Goal: Transaction & Acquisition: Obtain resource

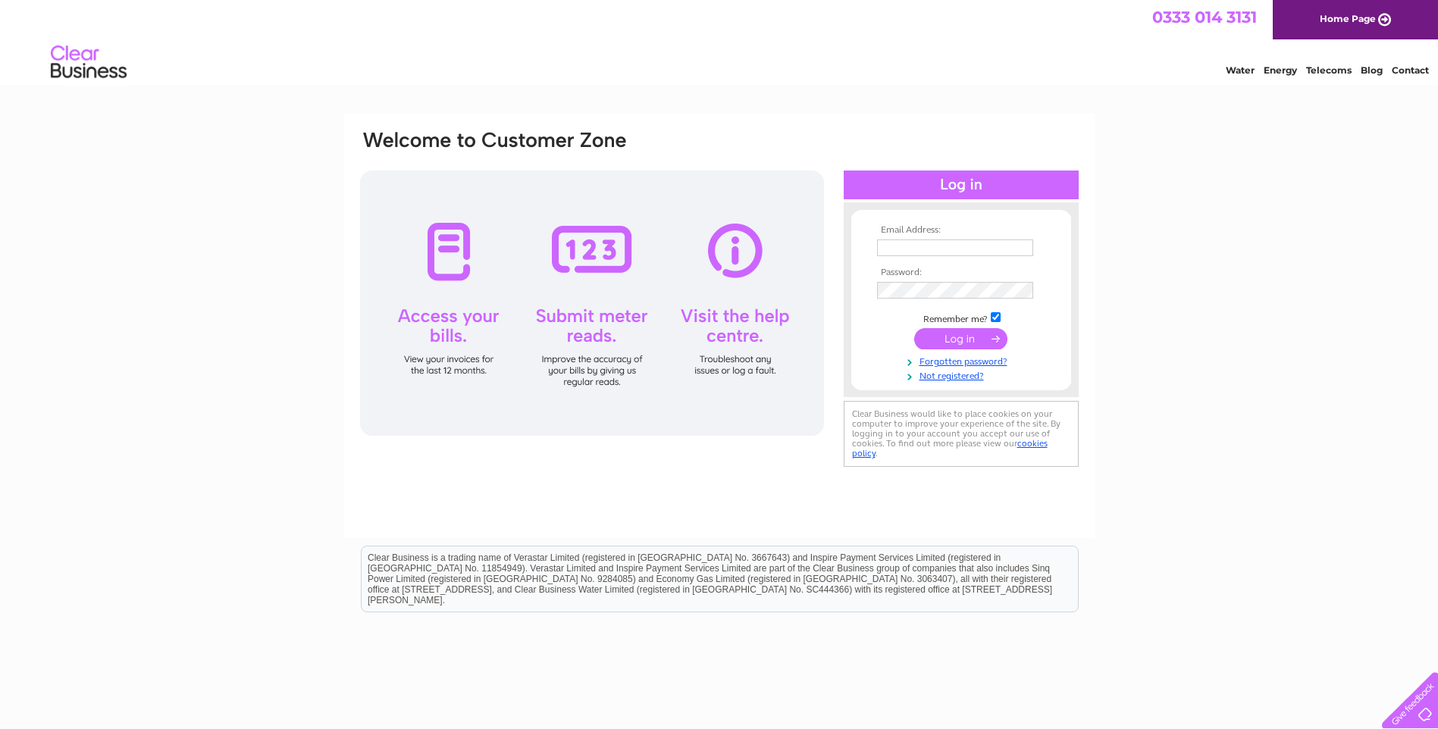
type input "accounts@everythingmedia.group"
click at [950, 337] on input "submit" at bounding box center [960, 338] width 93 height 21
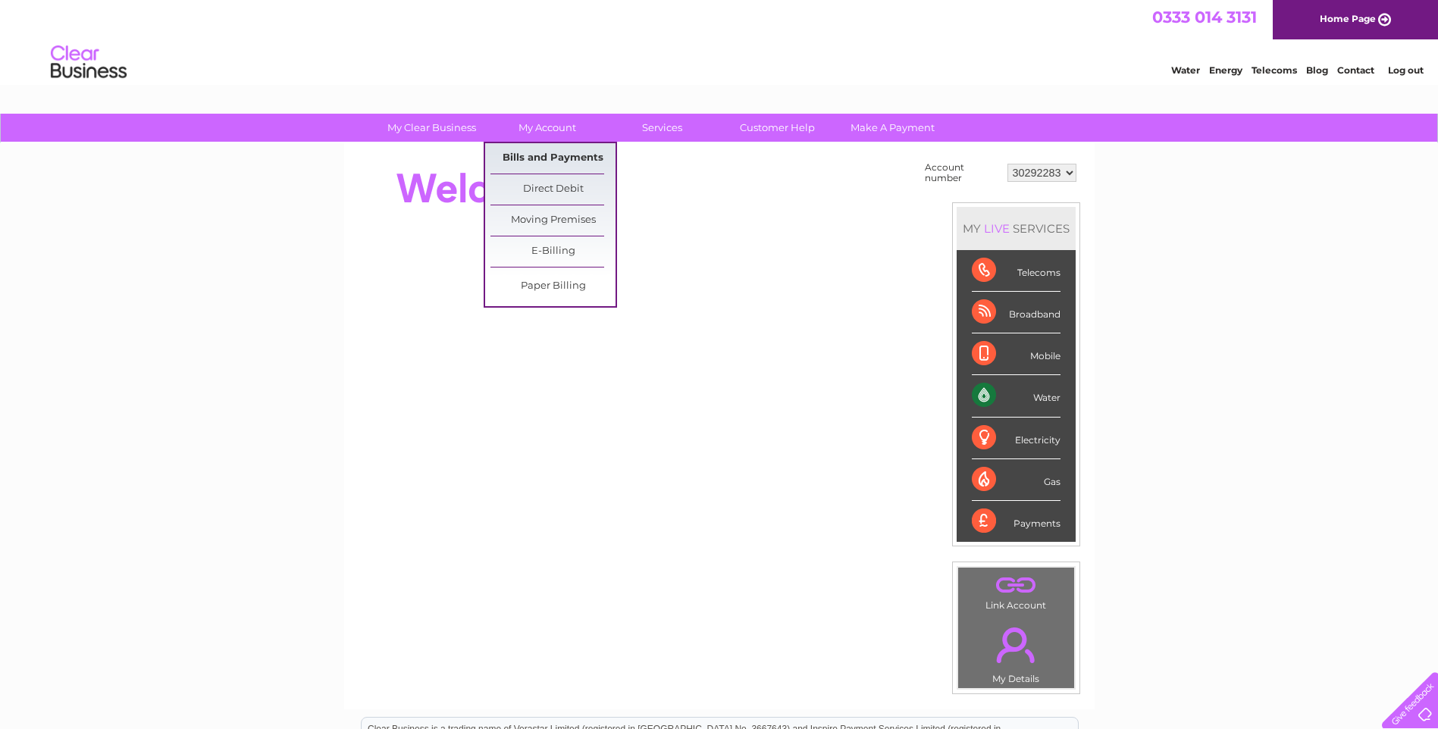
click at [515, 157] on link "Bills and Payments" at bounding box center [552, 158] width 125 height 30
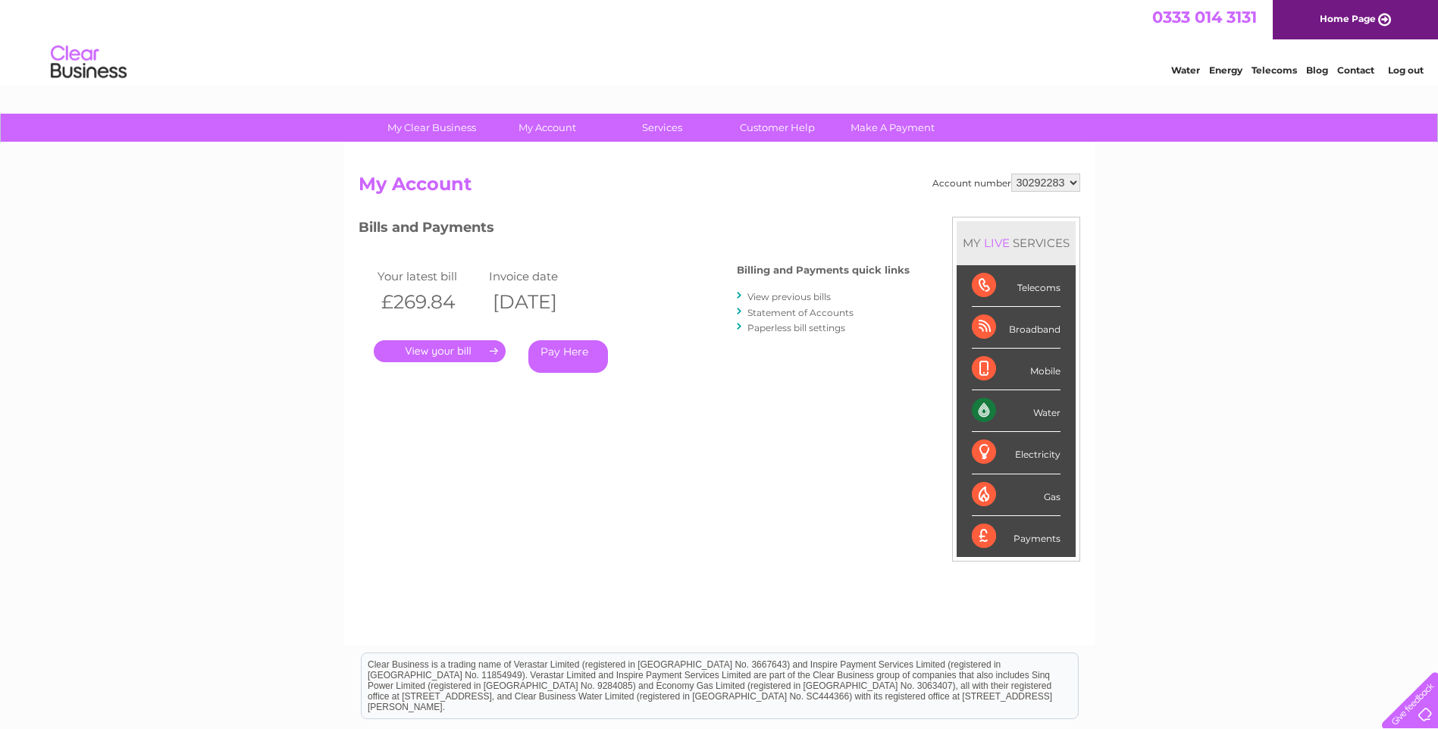
click at [446, 352] on link "." at bounding box center [440, 351] width 132 height 22
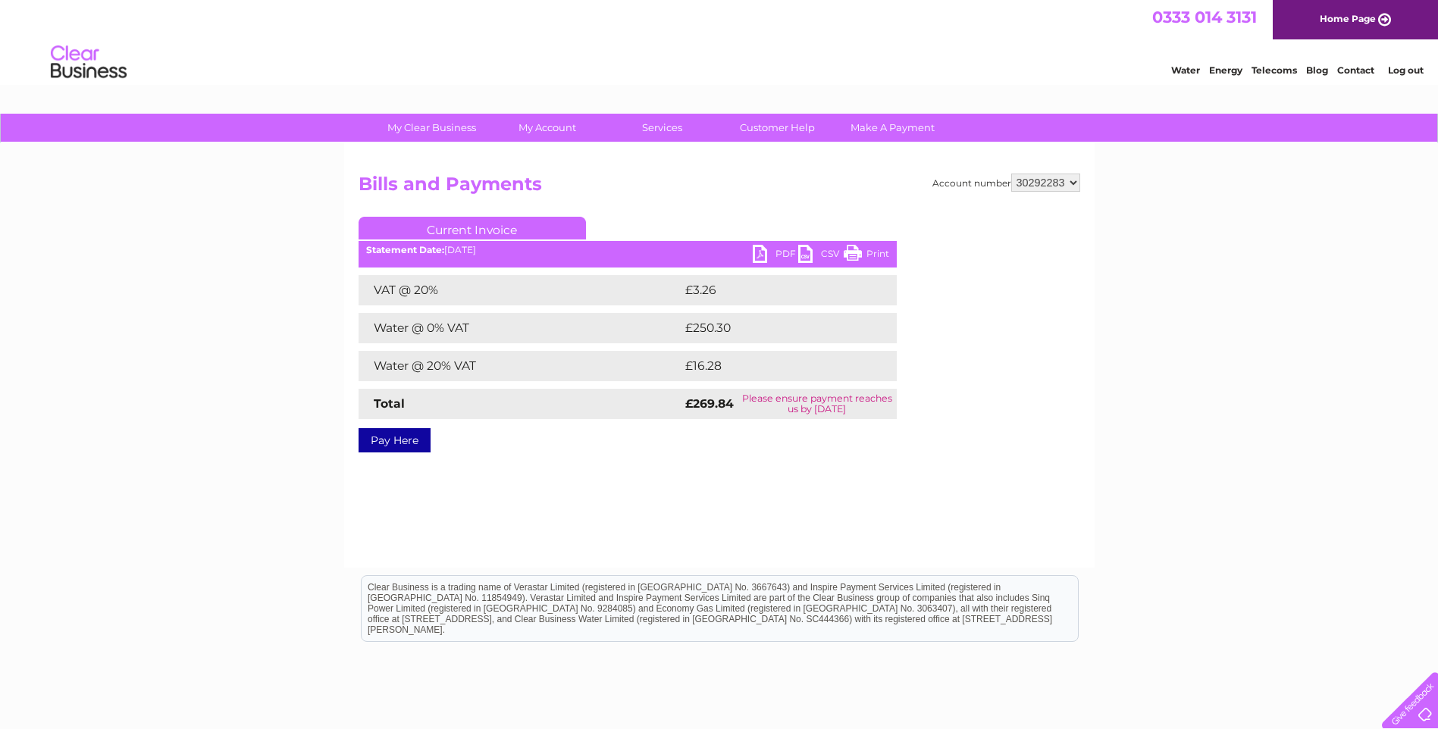
click at [763, 253] on link "PDF" at bounding box center [775, 256] width 45 height 22
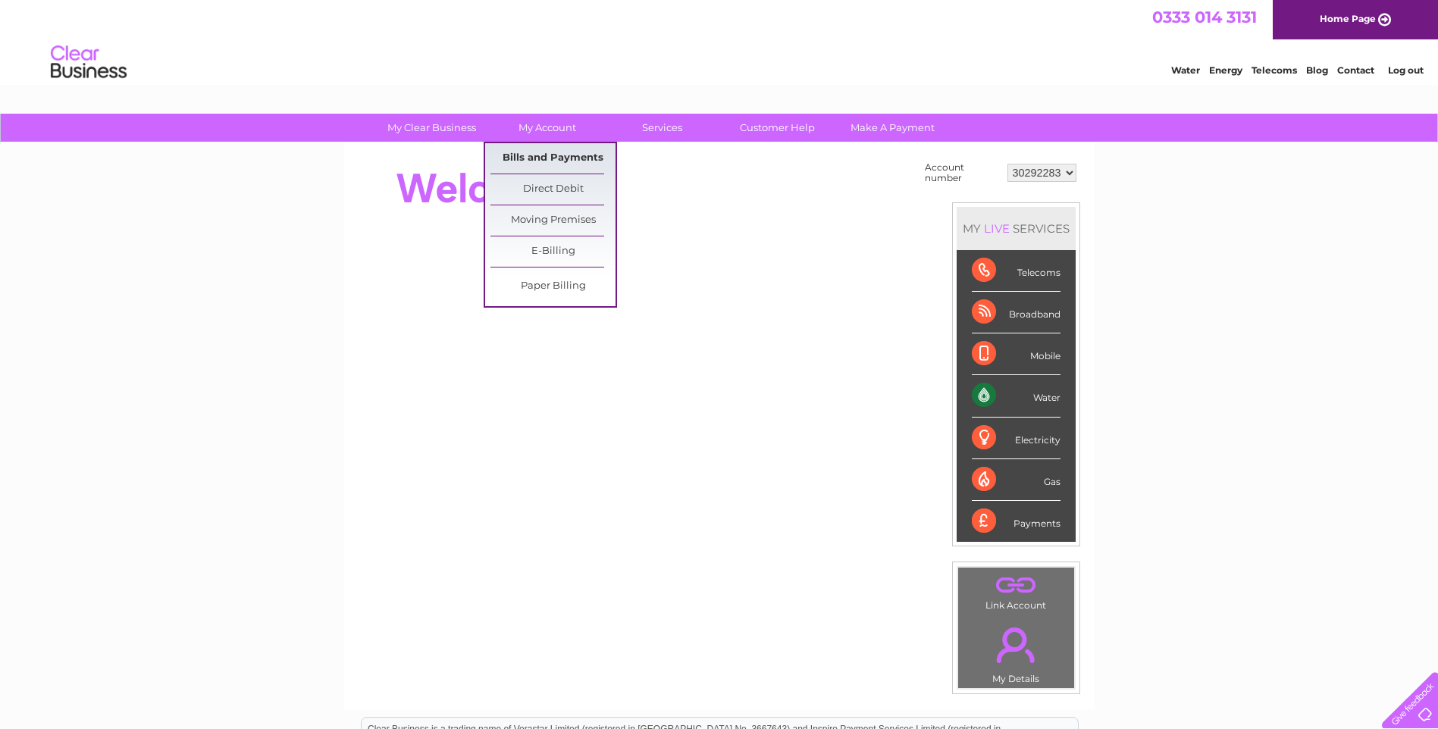
click at [557, 159] on link "Bills and Payments" at bounding box center [552, 158] width 125 height 30
click at [533, 156] on link "Bills and Payments" at bounding box center [552, 158] width 125 height 30
